Goal: Navigation & Orientation: Go to known website

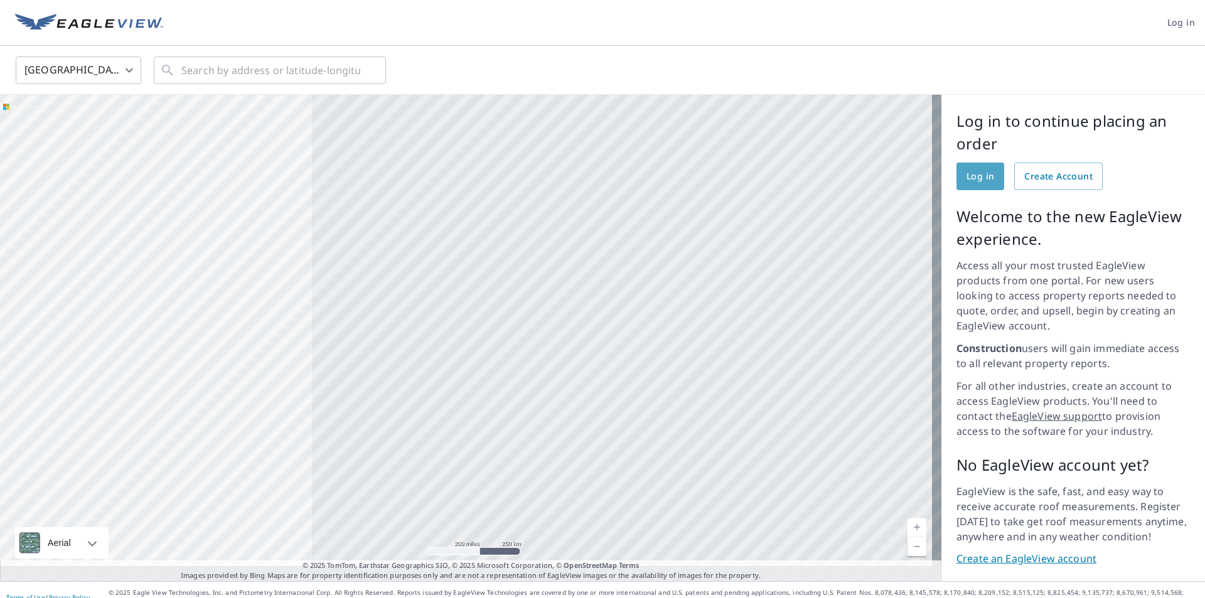
click at [584, 169] on span "Log in" at bounding box center [980, 177] width 28 height 16
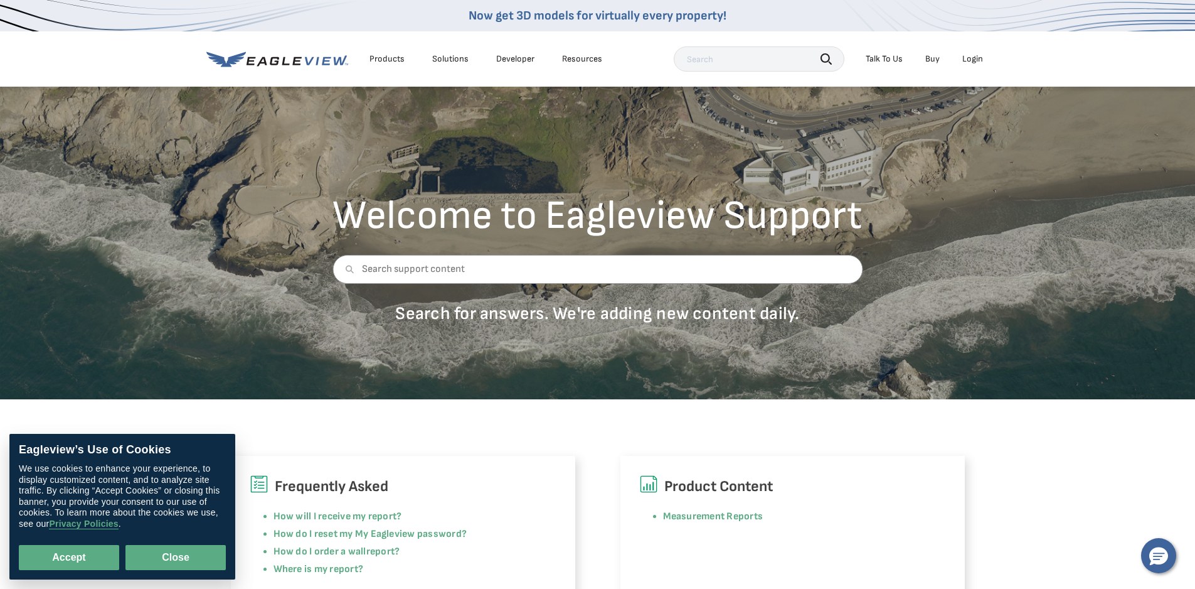
click at [191, 550] on button "Close" at bounding box center [175, 557] width 100 height 25
